Goal: Task Accomplishment & Management: Complete application form

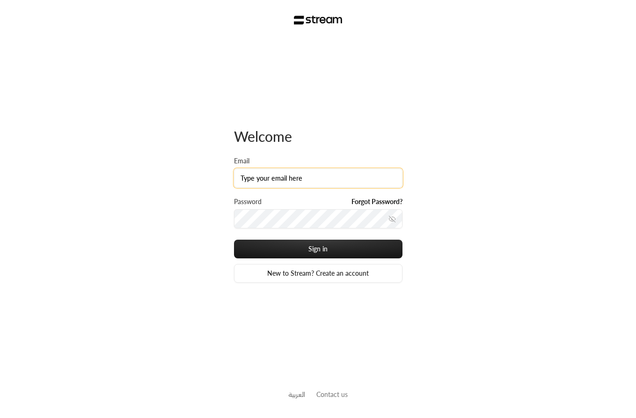
click at [284, 178] on input "Email" at bounding box center [318, 177] width 168 height 19
click at [166, 201] on div "Welcome Email Password Forgot Password? Sign in New to Stream? Create an accoun…" at bounding box center [318, 209] width 636 height 418
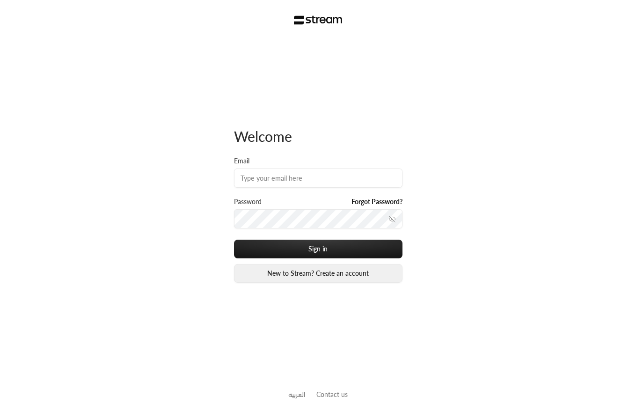
click at [269, 265] on link "New to Stream? Create an account" at bounding box center [318, 273] width 168 height 19
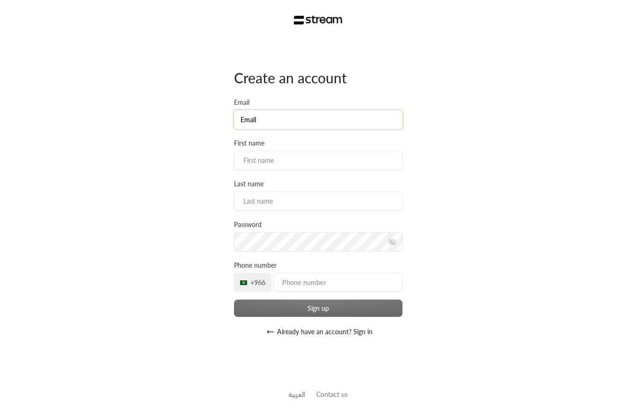
click at [266, 120] on input "Email" at bounding box center [318, 119] width 168 height 19
type input "[PERSON_NAME][EMAIL_ADDRESS][DOMAIN_NAME]"
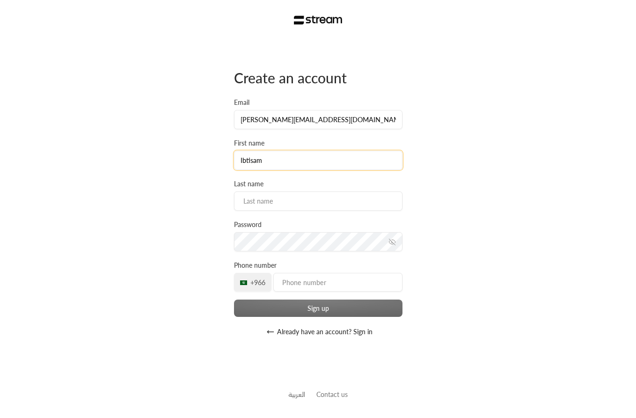
type input "Ibtisam"
type input "a2"
click at [303, 291] on input "tel" at bounding box center [337, 282] width 129 height 19
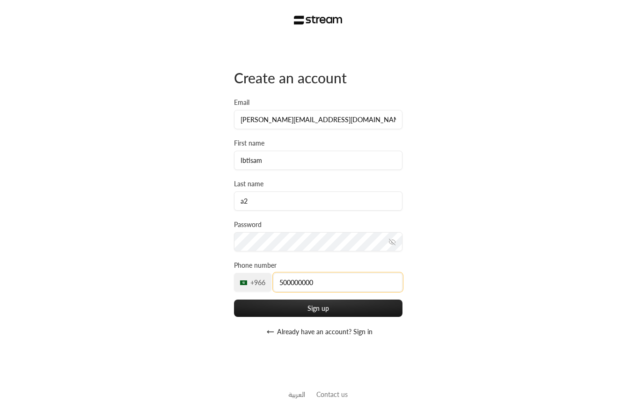
type input "500000000"
click at [234, 299] on button "Sign up" at bounding box center [318, 307] width 168 height 17
